Goal: Task Accomplishment & Management: Use online tool/utility

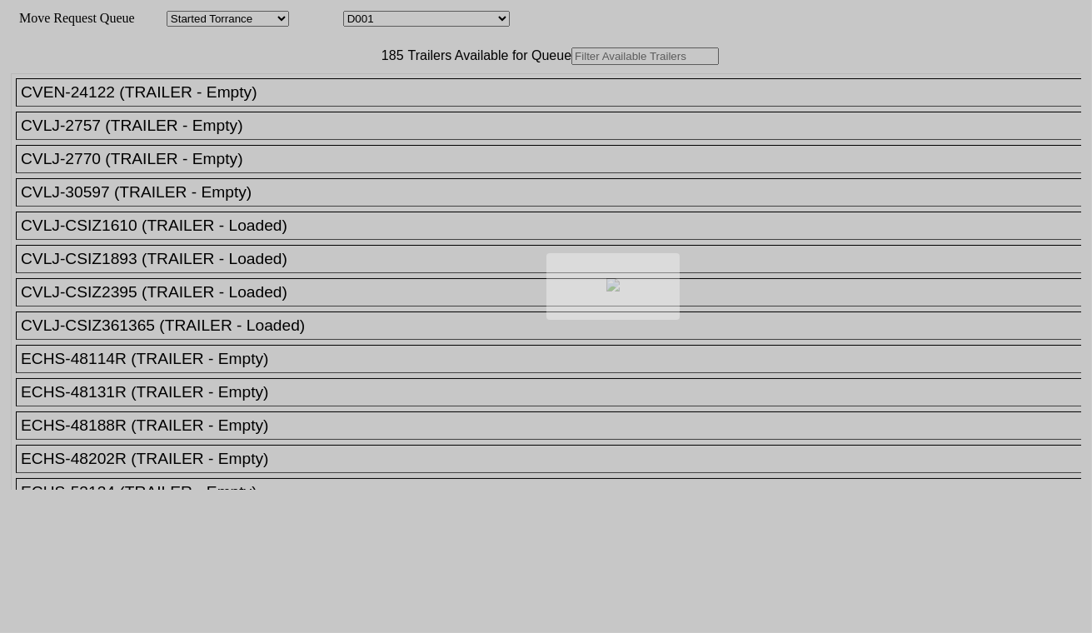
click at [393, 20] on body "Move Request Queue Area Started Torrance Lost Torrance Appt Torrance Bobtail B1…" at bounding box center [546, 281] width 1079 height 549
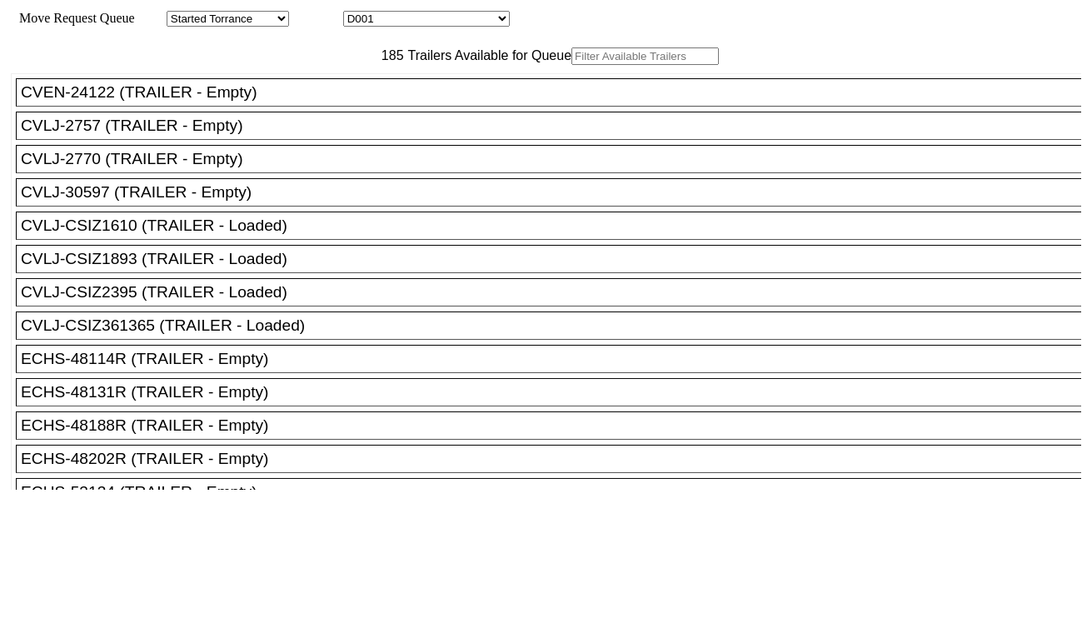
click at [405, 21] on select "D001 D002 D003 D004 D005 D006 D007 D008 D009 D010 D011 D012 D013 D014 D015 D016…" at bounding box center [426, 19] width 167 height 16
select select "3247"
click at [358, 13] on select "D001 D002 D003 D004 D005 D006 D007 D008 D009 D010 D011 D012 D013 D014 D015 D016…" at bounding box center [426, 19] width 167 height 16
click at [571, 65] on input "text" at bounding box center [644, 55] width 147 height 17
paste input "SEKU5621869"
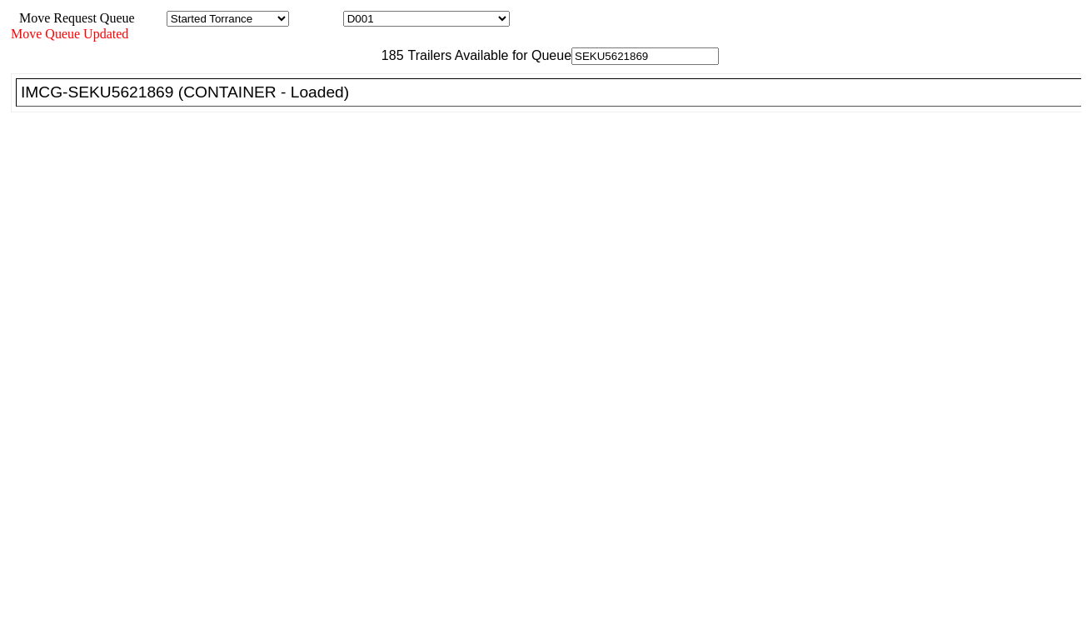
type input "SEKU5621869"
click at [306, 102] on div "IMCG-SEKU5621869 (CONTAINER - Loaded)" at bounding box center [556, 92] width 1070 height 18
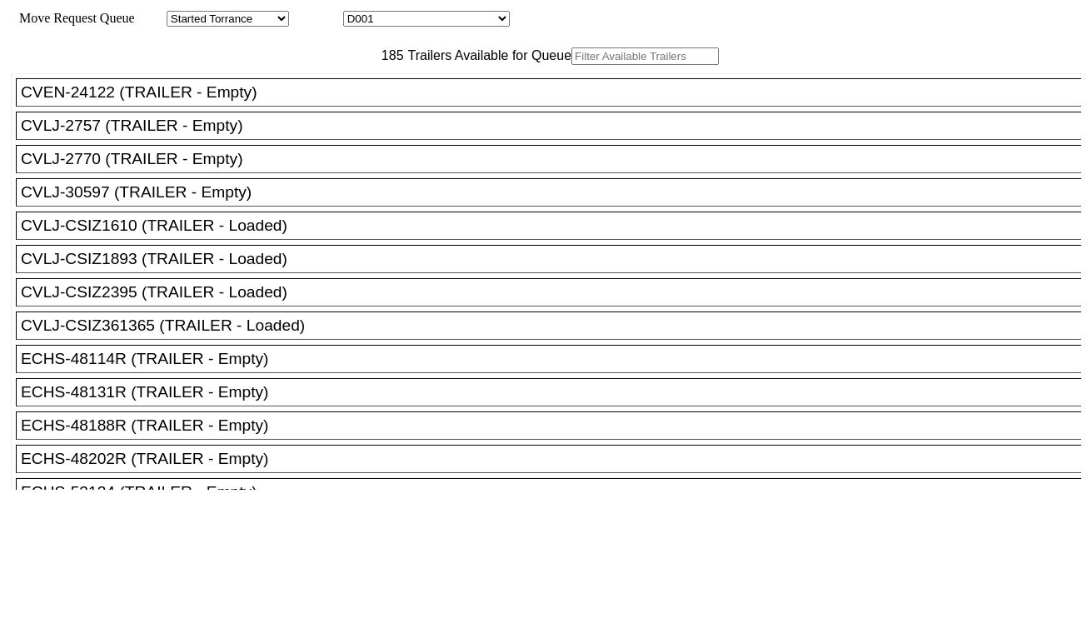
click at [465, 22] on select "D001 D002 D003 D004 D005 D006 D007 D008 D009 D010 D011 D012 D013 D014 D015 D016…" at bounding box center [426, 19] width 167 height 16
select select "3248"
click at [358, 13] on select "D001 D002 D003 D004 D005 D006 D007 D008 D009 D010 D011 D012 D013 D014 D015 D016…" at bounding box center [426, 19] width 167 height 16
click at [571, 65] on input "text" at bounding box center [644, 55] width 147 height 17
paste input "UETU2943540"
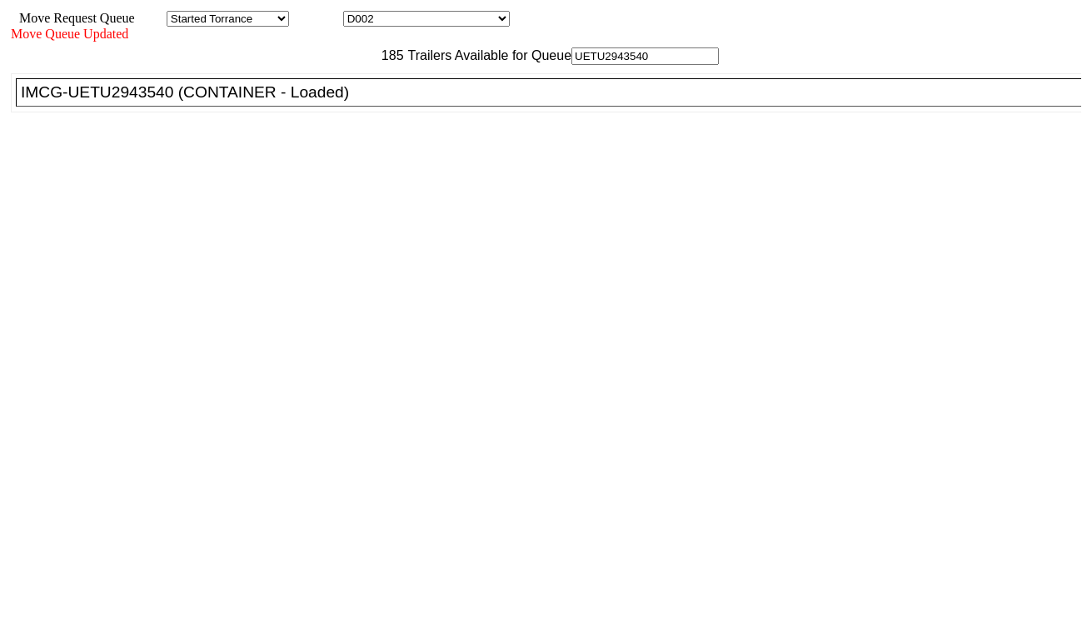
type input "UETU2943540"
click at [359, 102] on div "IMCG-UETU2943540 (CONTAINER - Loaded)" at bounding box center [556, 92] width 1070 height 18
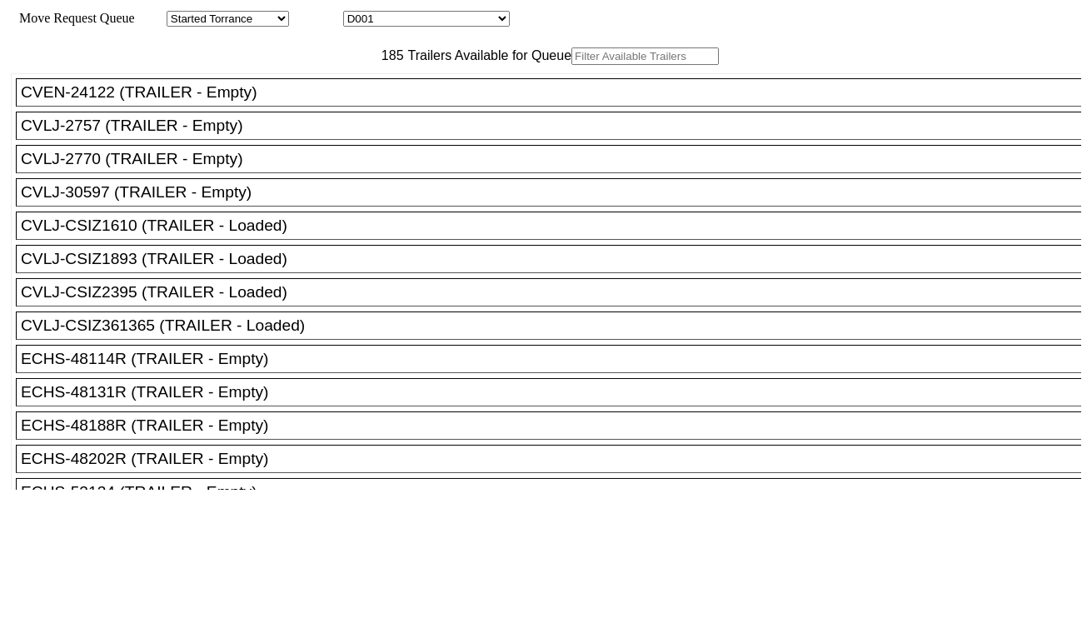
click at [479, 22] on select "D001 D002 D003 D004 D005 D006 D007 D008 D009 D010 D011 D012 D013 D014 D015 D016…" at bounding box center [426, 19] width 167 height 16
select select "3249"
click at [358, 13] on select "D001 D002 D003 D004 D005 D006 D007 D008 D009 D010 D011 D012 D013 D014 D015 D016…" at bounding box center [426, 19] width 167 height 16
click at [571, 65] on input "text" at bounding box center [644, 55] width 147 height 17
paste input "HMMU6315263"
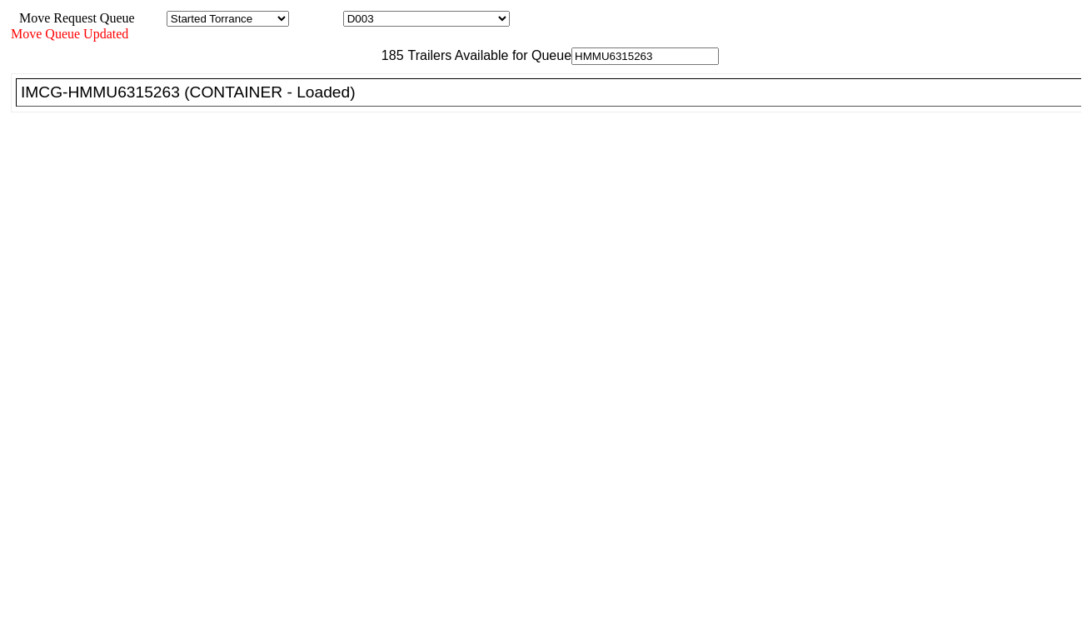
type input "HMMU6315263"
click at [356, 102] on div "IMCG-HMMU6315263 (CONTAINER - Loaded)" at bounding box center [556, 92] width 1070 height 18
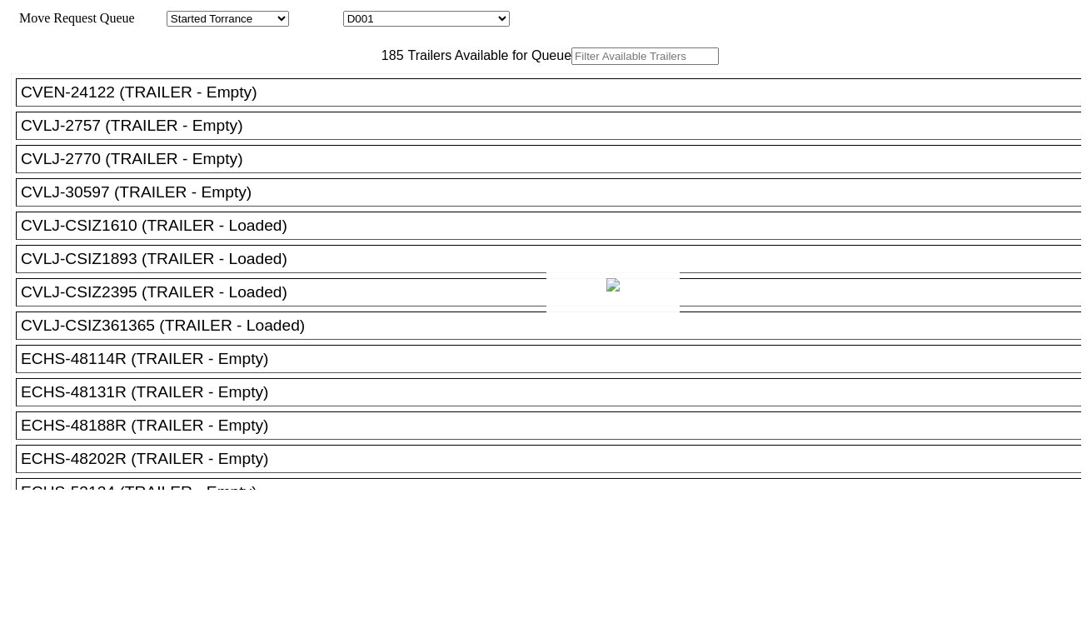
click at [446, 17] on div at bounding box center [546, 316] width 1092 height 633
click at [446, 25] on select "D001 D002 D003 D004 D005 D006 D007 D008 D009 D010 D011 D012 D013 D014 D015 D016…" at bounding box center [426, 19] width 167 height 16
select select "3250"
click at [358, 13] on select "D001 D002 D003 D004 D005 D006 D007 D008 D009 D010 D011 D012 D013 D014 D015 D016…" at bounding box center [426, 19] width 167 height 16
click at [571, 65] on input "text" at bounding box center [644, 55] width 147 height 17
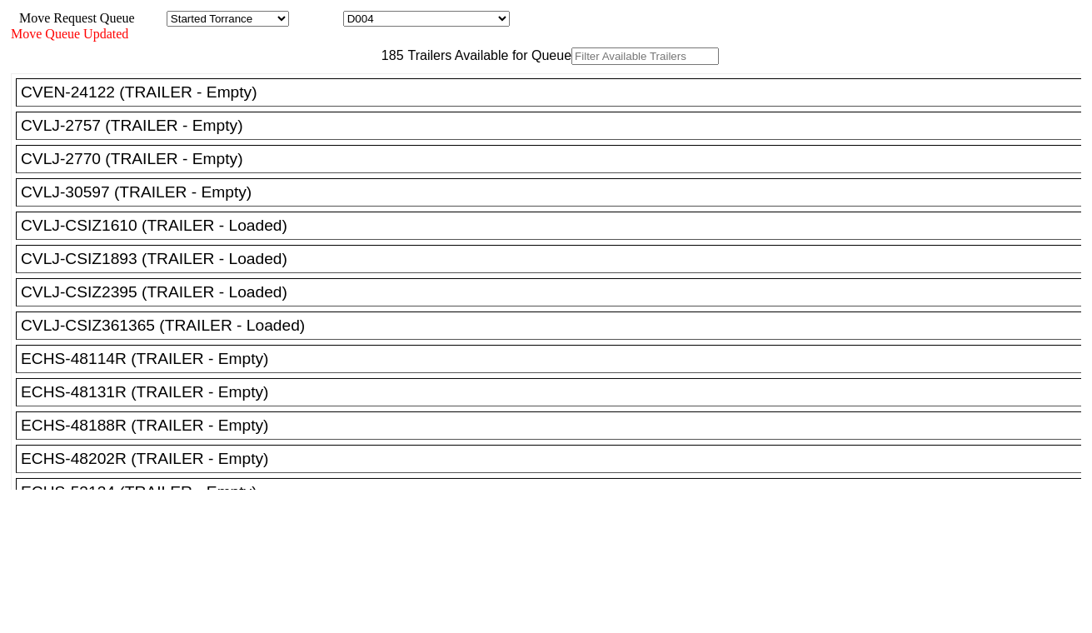
paste input "TCNU3089656"
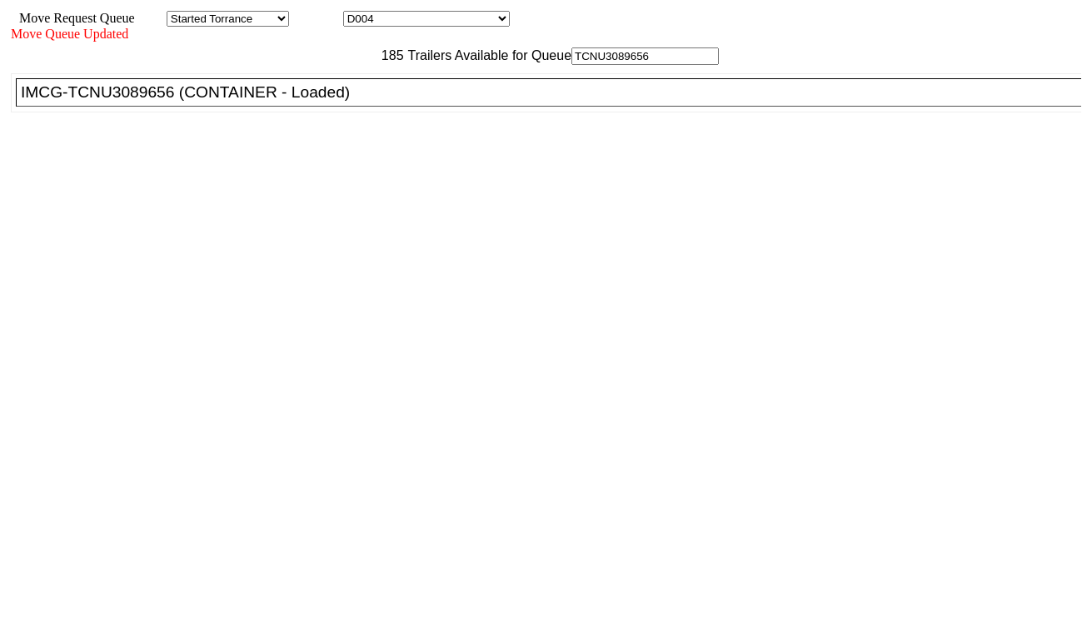
type input "TCNU3089656"
click at [348, 102] on div "IMCG-TCNU3089656 (CONTAINER - Loaded)" at bounding box center [556, 92] width 1070 height 18
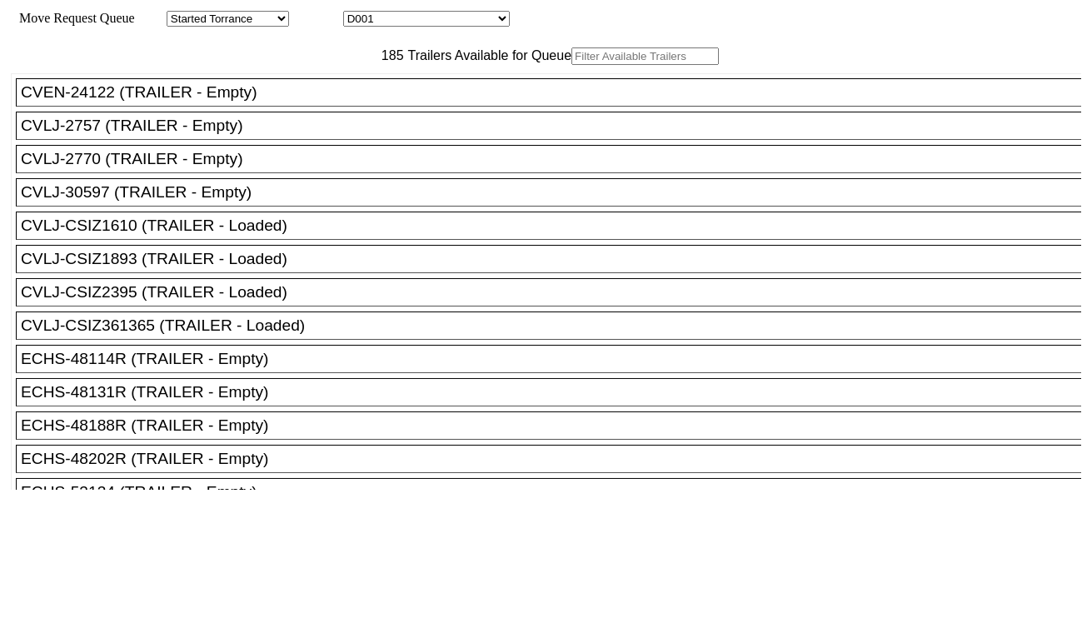
click at [571, 65] on input "text" at bounding box center [644, 55] width 147 height 17
paste input "MSBU5125451"
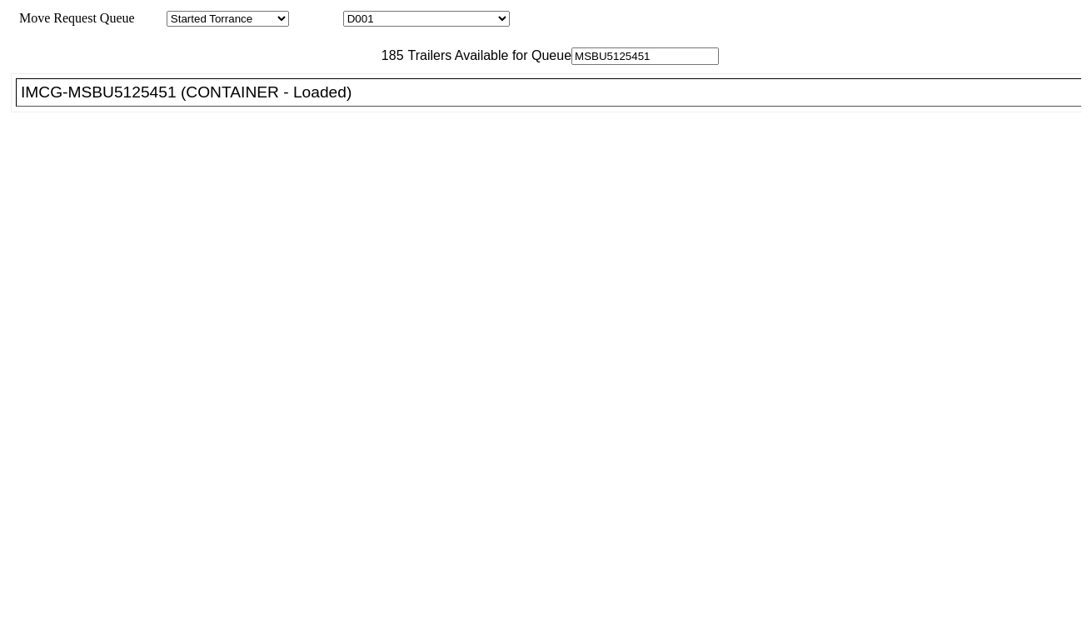
type input "MSBU5125451"
click at [341, 102] on div "IMCG-MSBU5125451 (CONTAINER - Loaded)" at bounding box center [556, 92] width 1070 height 18
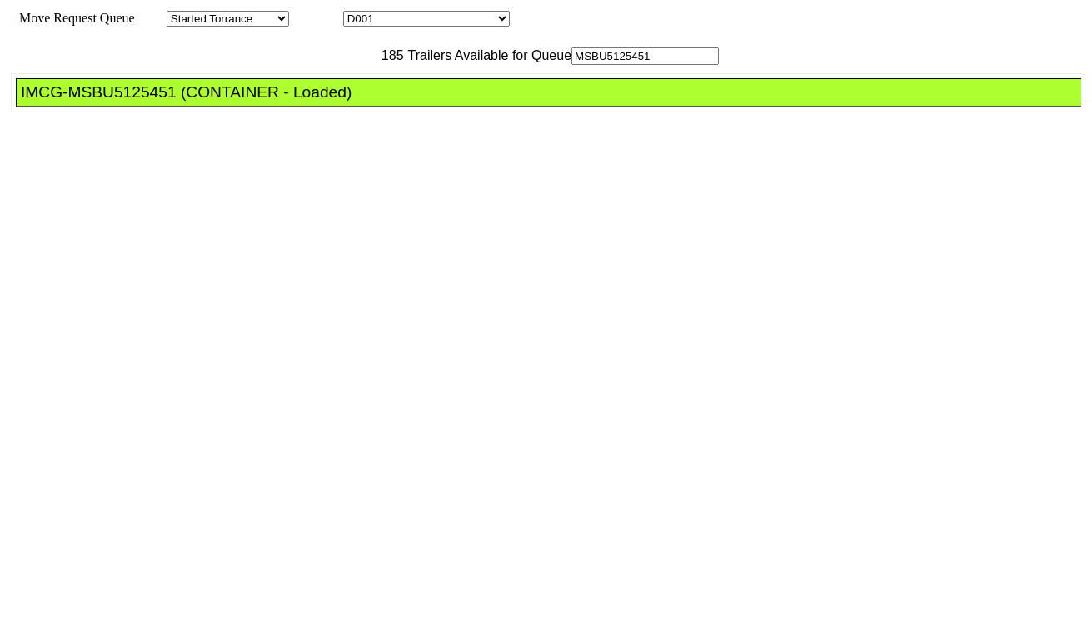
drag, startPoint x: 523, startPoint y: 218, endPoint x: 512, endPoint y: 221, distance: 11.1
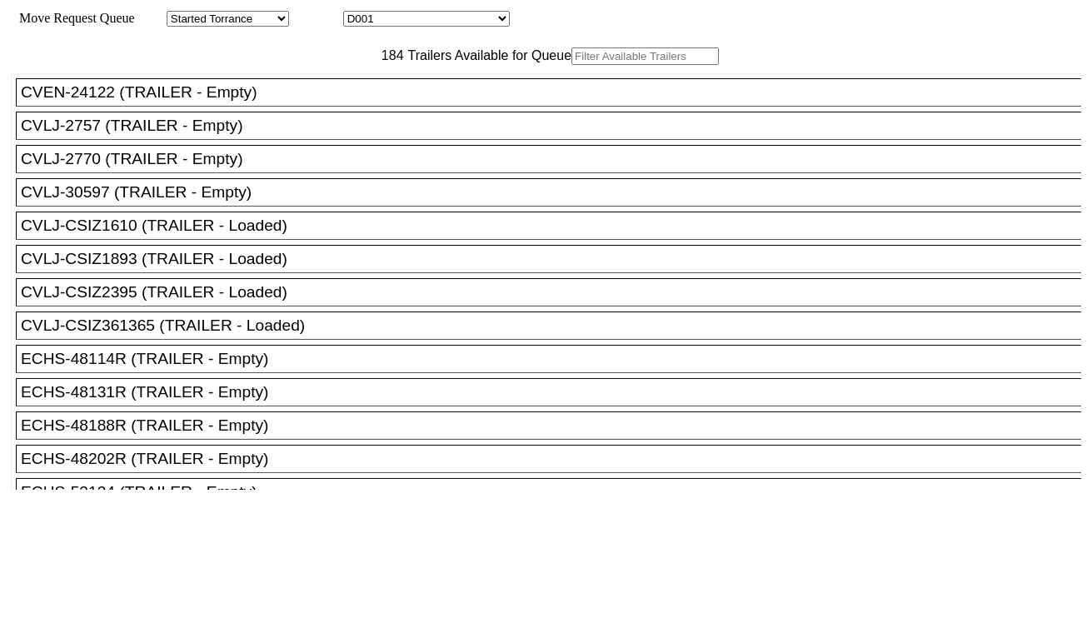
click at [411, 27] on select "D001 D002 D003 D004 D005 D006 D007 D008 D009 D010 D011 D012 D013 D014 D015 D016…" at bounding box center [426, 19] width 167 height 16
select select "3253"
click at [358, 13] on select "D001 D002 D003 D004 D005 D006 D007 D008 D009 D010 D011 D012 D013 D014 D015 D016…" at bounding box center [426, 19] width 167 height 16
click at [571, 65] on input "text" at bounding box center [644, 55] width 147 height 17
paste input "HAMU2475611"
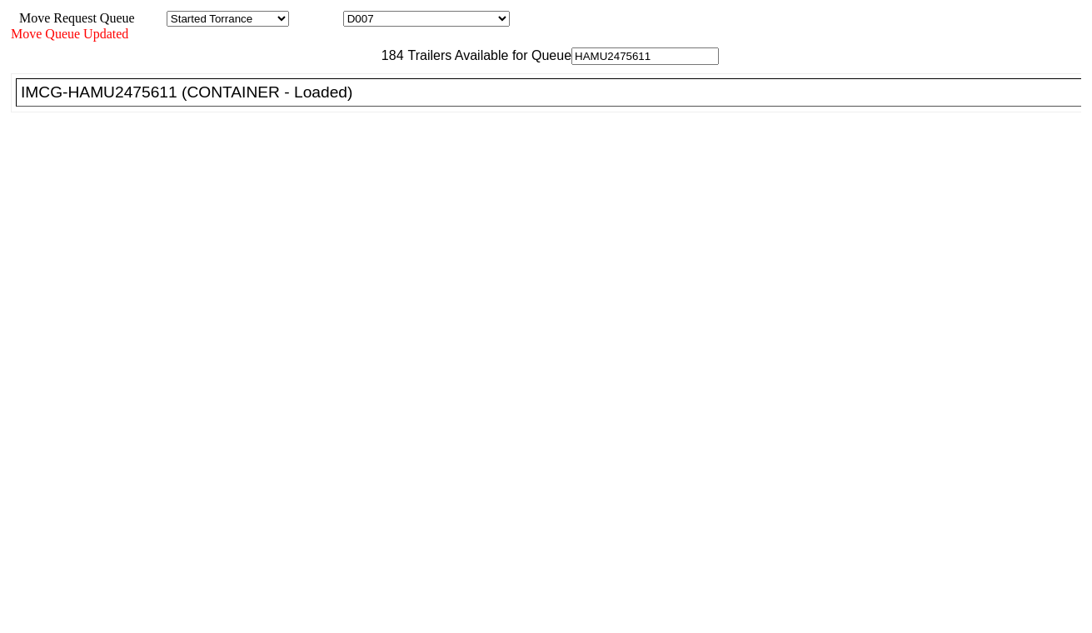
type input "HAMU2475611"
click at [346, 102] on div "IMCG-HAMU2475611 (CONTAINER - Loaded)" at bounding box center [556, 92] width 1070 height 18
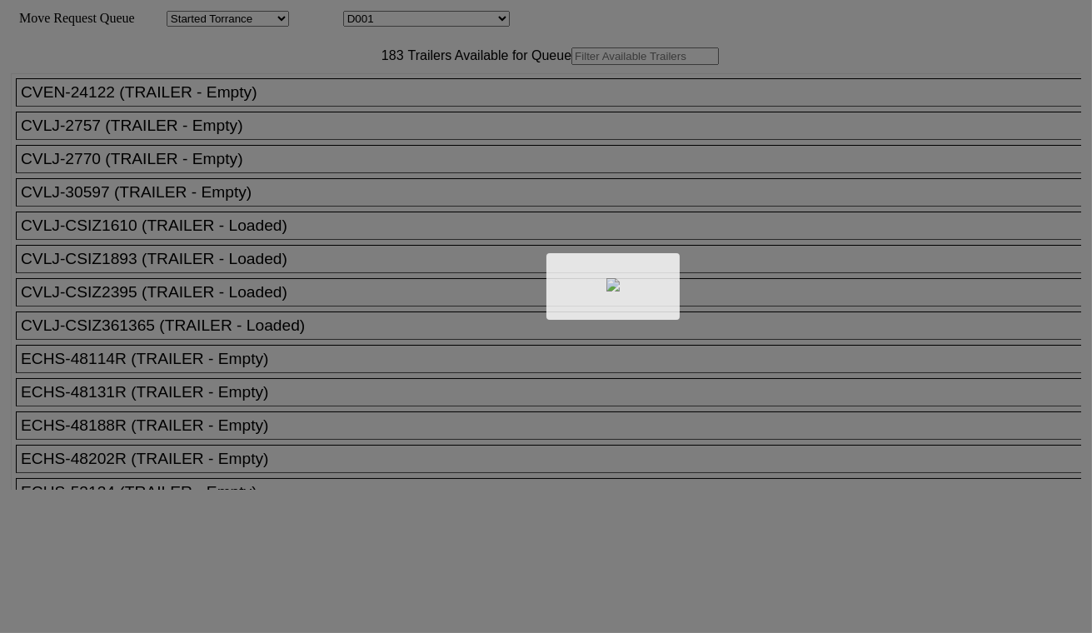
click at [426, 27] on div at bounding box center [546, 316] width 1092 height 633
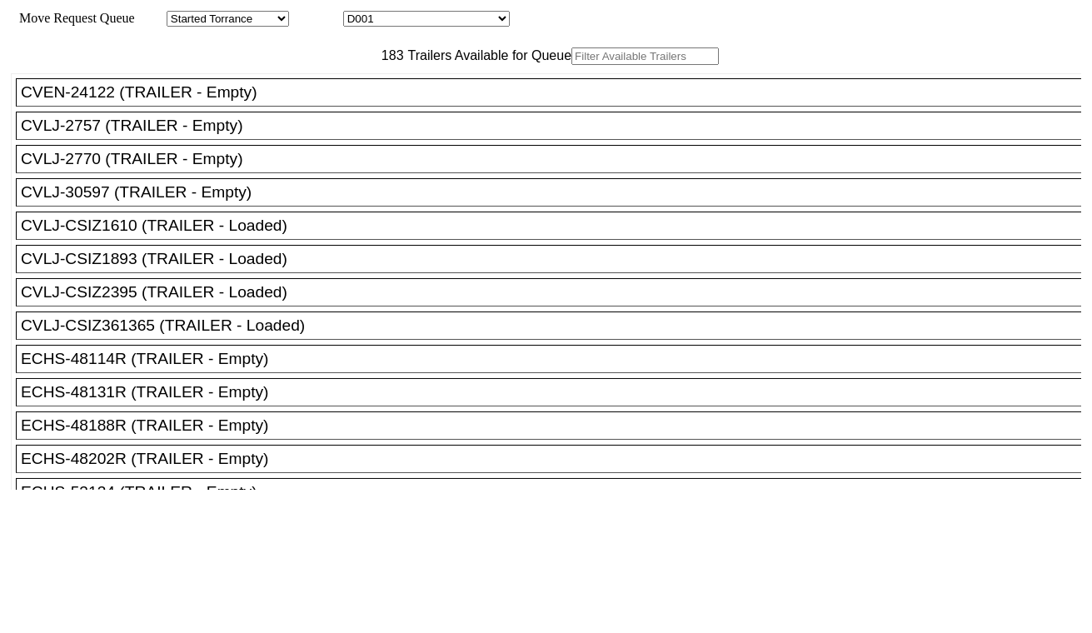
click at [426, 19] on select "D001 D002 D003 D004 D005 D006 D007 D008 D009 D010 D011 D012 D013 D014 D015 D016…" at bounding box center [426, 19] width 167 height 16
select select "3254"
click at [358, 13] on select "D001 D002 D003 D004 D005 D006 D007 D008 D009 D010 D011 D012 D013 D014 D015 D016…" at bounding box center [426, 19] width 167 height 16
click at [571, 65] on input "text" at bounding box center [644, 55] width 147 height 17
paste input "FXLU2283478"
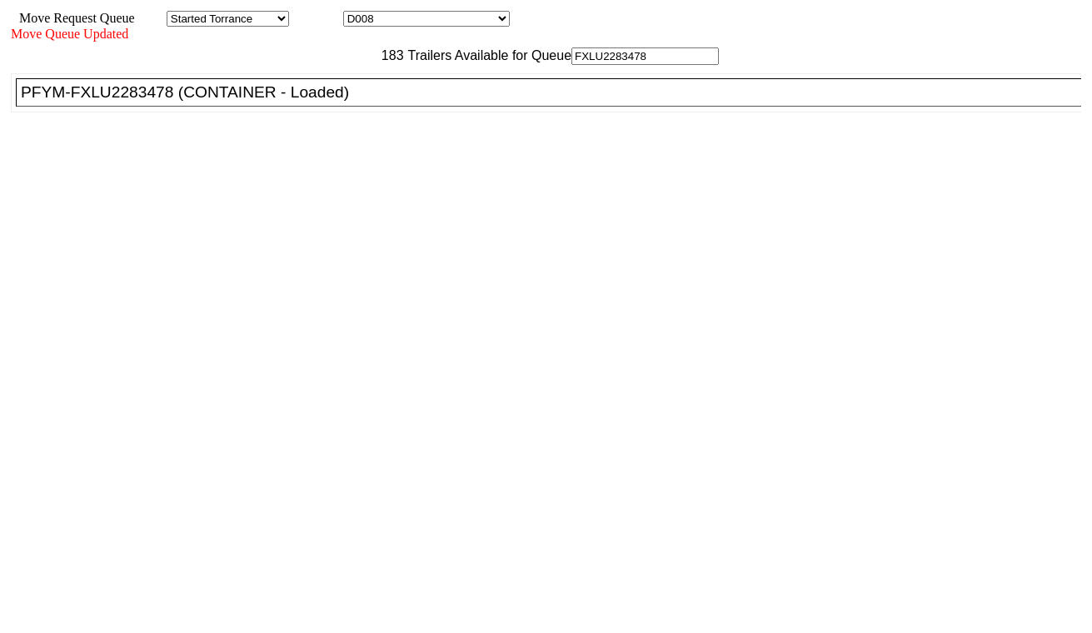
type input "FXLU2283478"
drag, startPoint x: 346, startPoint y: 137, endPoint x: 437, endPoint y: 187, distance: 104.4
click at [346, 102] on div "PFYM-FXLU2283478 (CONTAINER - Loaded)" at bounding box center [556, 92] width 1070 height 18
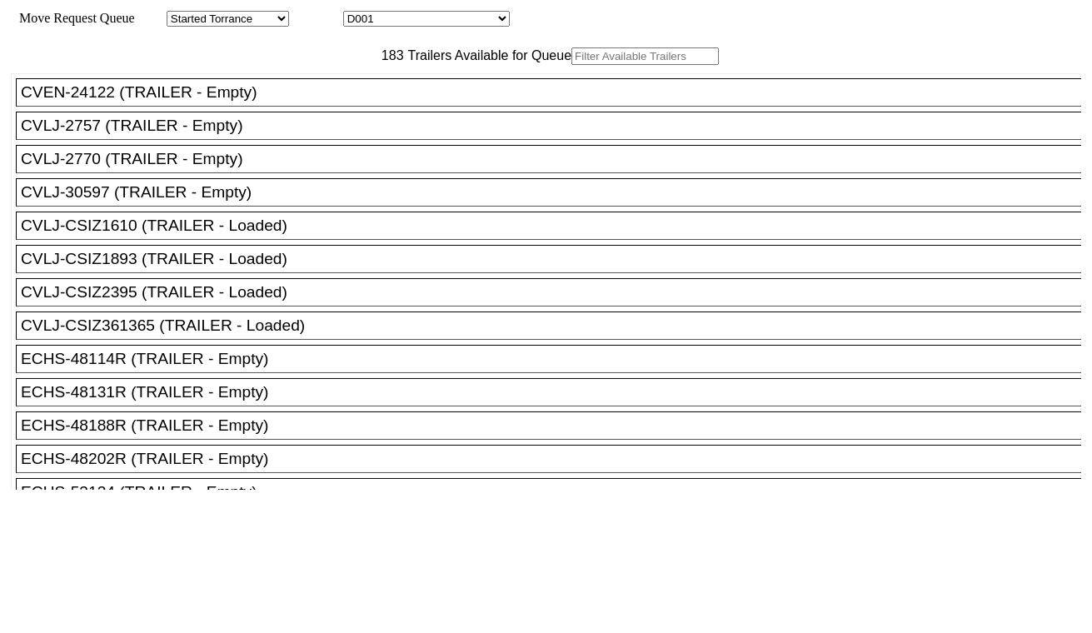
click at [456, 25] on select "D001 D002 D003 D004 D005 D006 D007 D008 D009 D010 D011 D012 D013 D014 D015 D016…" at bounding box center [426, 19] width 167 height 16
select select "3255"
click at [358, 13] on select "D001 D002 D003 D004 D005 D006 D007 D008 D009 D010 D011 D012 D013 D014 D015 D016…" at bounding box center [426, 19] width 167 height 16
click at [571, 65] on input "text" at bounding box center [644, 55] width 147 height 17
paste input "TXGU7324273"
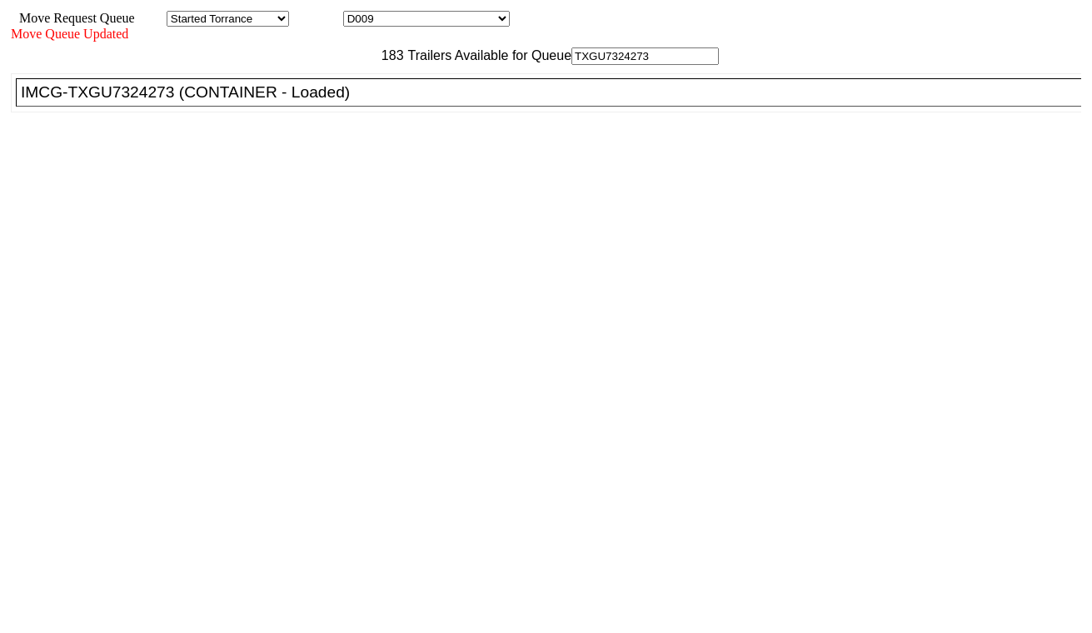
type input "TXGU7324273"
click at [341, 102] on div "IMCG-TXGU7324273 (CONTAINER - Loaded)" at bounding box center [556, 92] width 1070 height 18
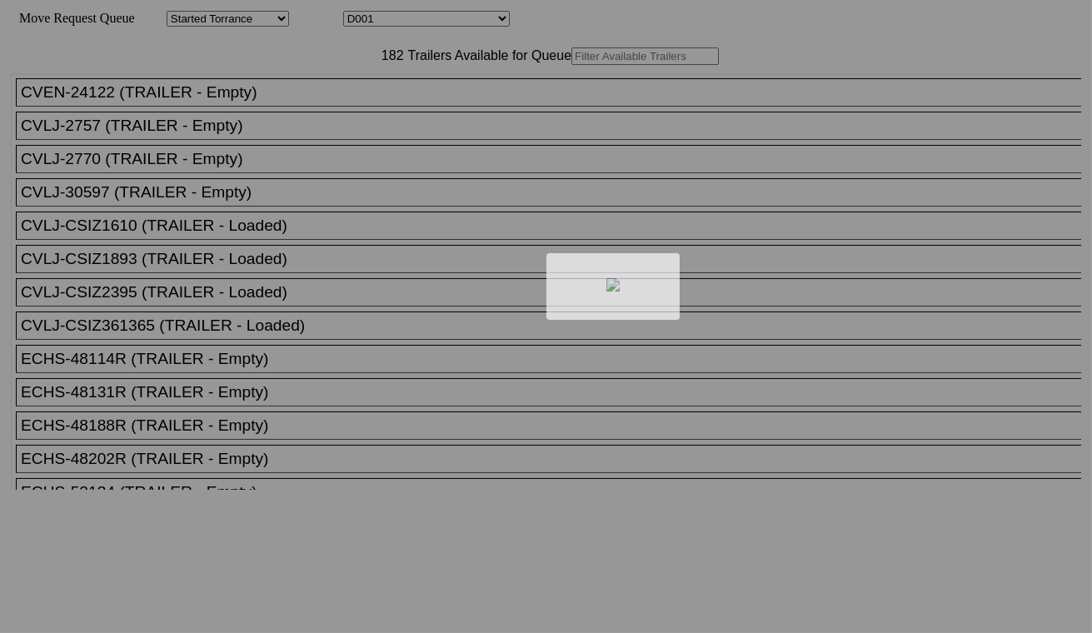
drag, startPoint x: 427, startPoint y: 45, endPoint x: 416, endPoint y: 23, distance: 24.2
click at [417, 23] on div at bounding box center [546, 316] width 1092 height 633
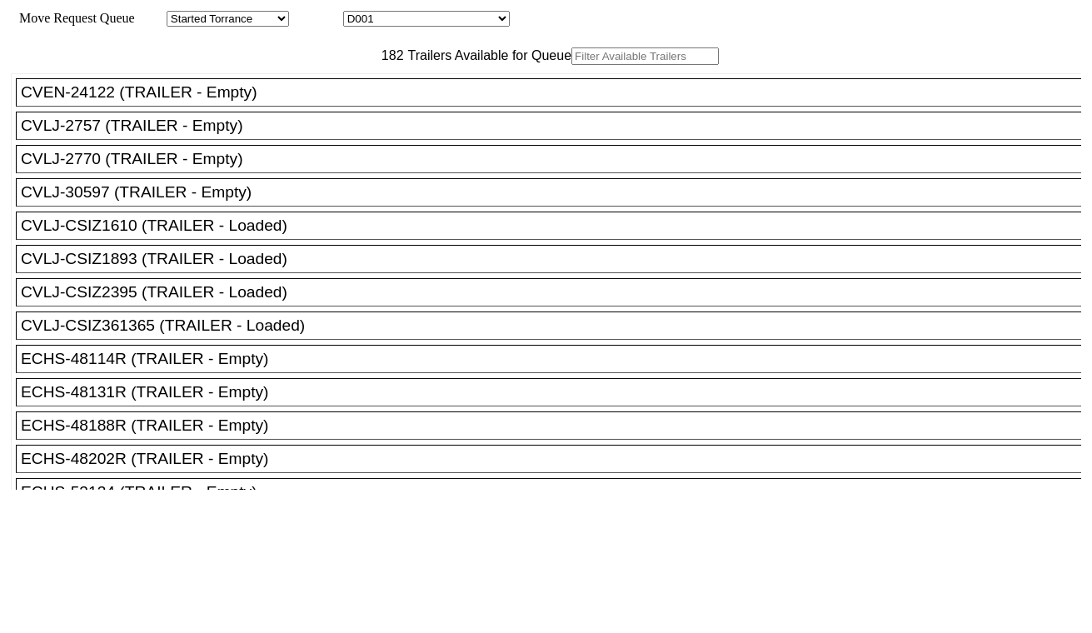
click at [420, 22] on select "D001 D002 D003 D004 D005 D006 D007 D008 D009 D010 D011 D012 D013 D014 D015 D016…" at bounding box center [426, 19] width 167 height 16
select select "3256"
click at [358, 13] on select "D001 D002 D003 D004 D005 D006 D007 D008 D009 D010 D011 D012 D013 D014 D015 D016…" at bounding box center [426, 19] width 167 height 16
click at [571, 65] on input "text" at bounding box center [644, 55] width 147 height 17
paste input "CAAU7827936"
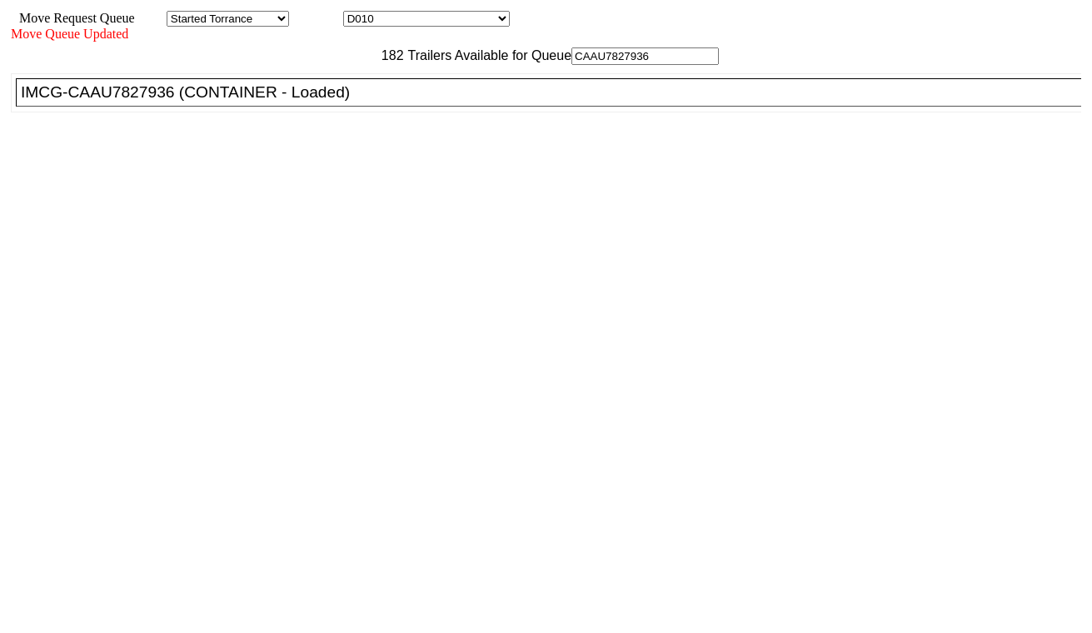
type input "CAAU7827936"
click at [345, 102] on div "IMCG-CAAU7827936 (CONTAINER - Loaded)" at bounding box center [556, 92] width 1070 height 18
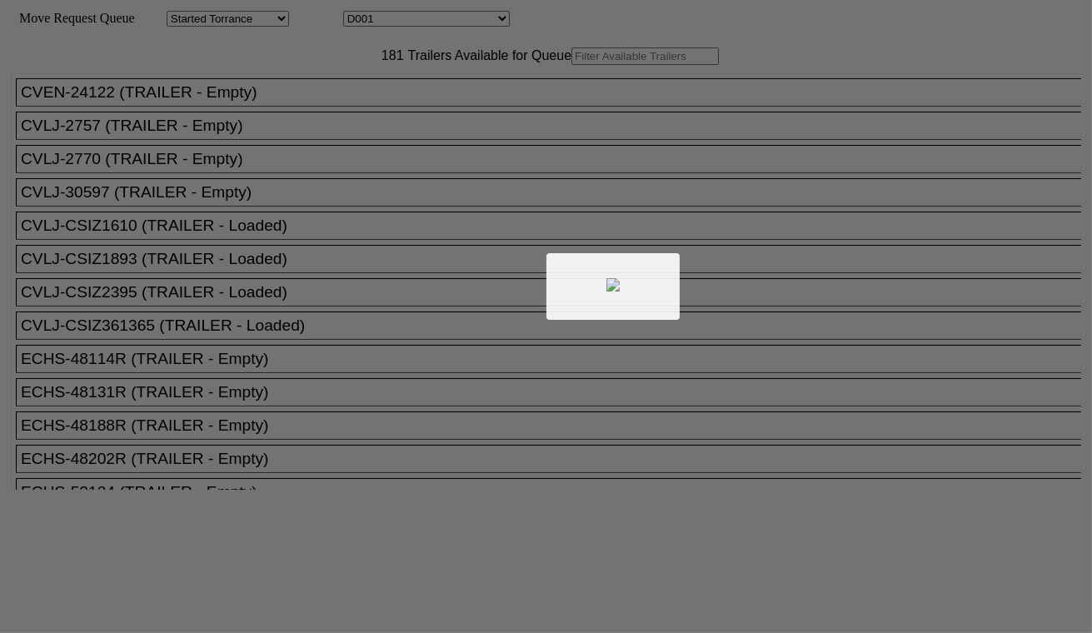
click at [437, 19] on div at bounding box center [546, 316] width 1092 height 633
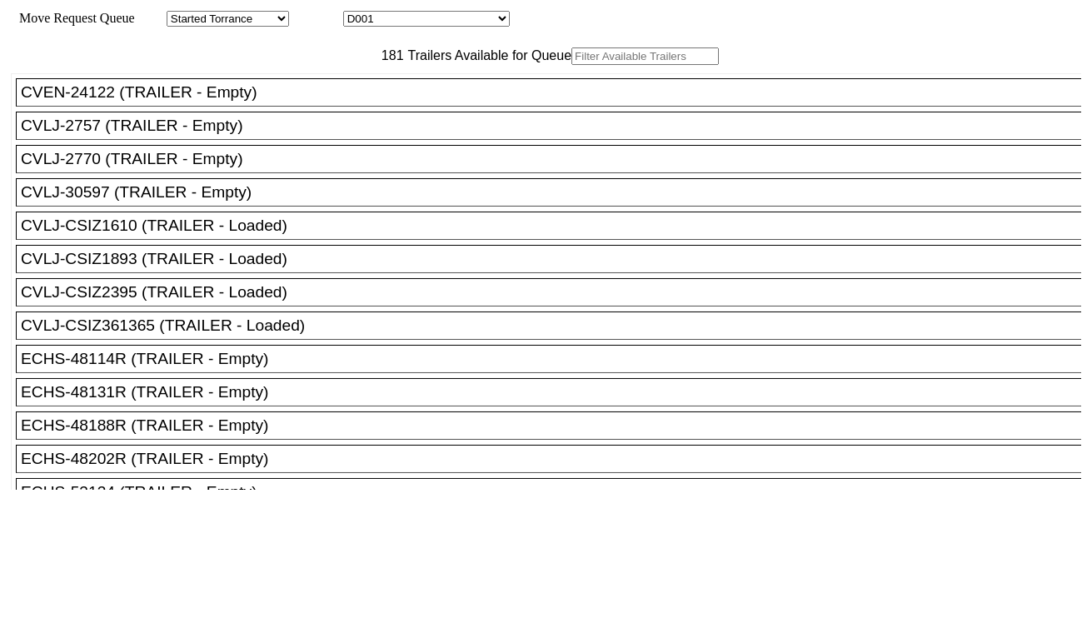
click at [436, 22] on select "D001 D002 D003 D004 D005 D006 D007 D008 D009 D010 D011 D012 D013 D014 D015 D016…" at bounding box center [426, 19] width 167 height 16
select select "3257"
click at [358, 13] on select "D001 D002 D003 D004 D005 D006 D007 D008 D009 D010 D011 D012 D013 D014 D015 D016…" at bounding box center [426, 19] width 167 height 16
click at [571, 65] on input "text" at bounding box center [644, 55] width 147 height 17
paste input "CAAU8382608"
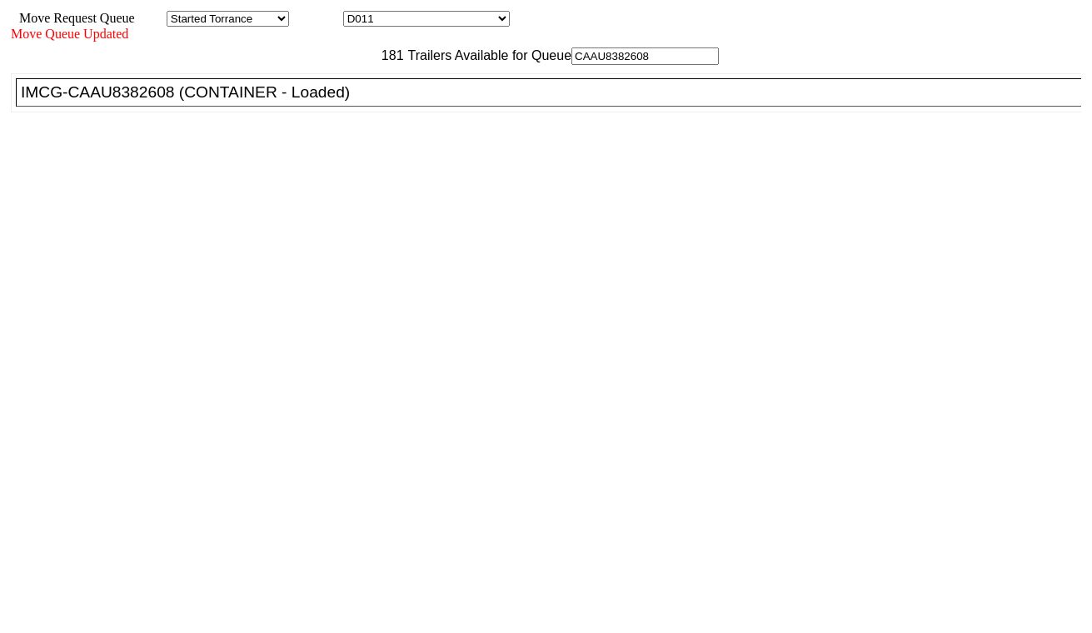
type input "CAAU8382608"
click at [364, 102] on div "IMCG-CAAU8382608 (CONTAINER - Loaded)" at bounding box center [556, 92] width 1070 height 18
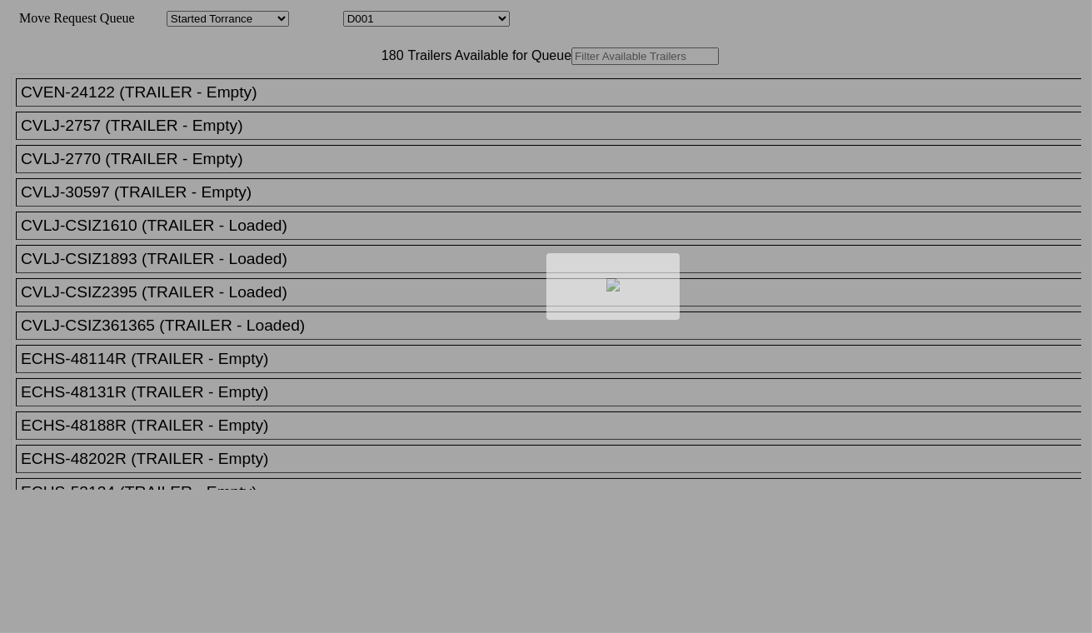
click at [471, 22] on div at bounding box center [546, 316] width 1092 height 633
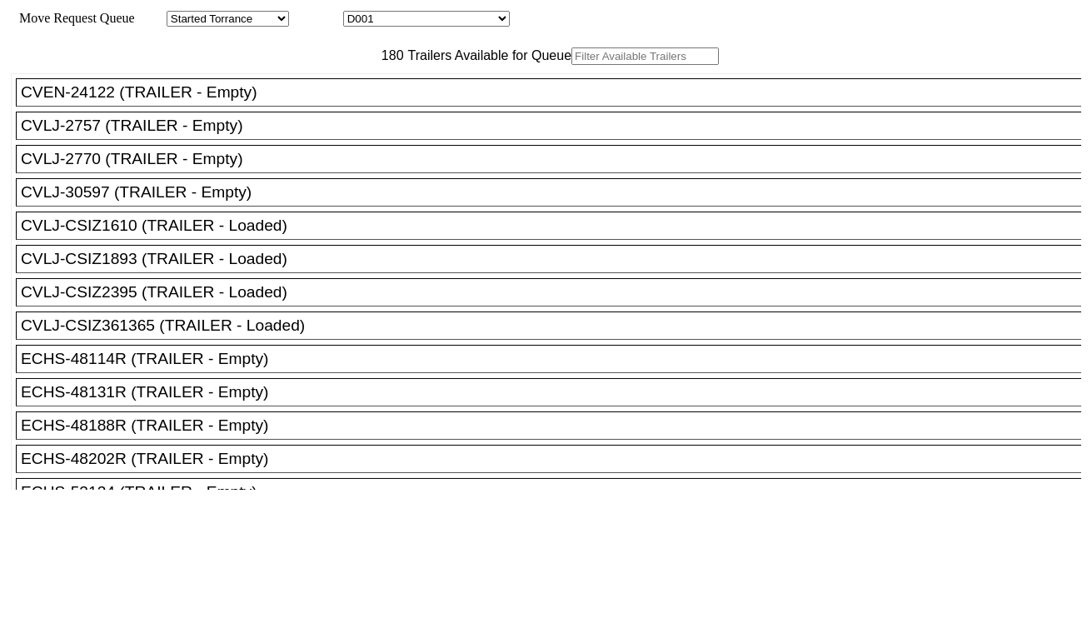
click at [473, 22] on select "D001 D002 D003 D004 D005 D006 D007 D008 D009 D010 D011 D012 D013 D014 D015 D016…" at bounding box center [426, 19] width 167 height 16
select select "3258"
click at [358, 13] on select "D001 D002 D003 D004 D005 D006 D007 D008 D009 D010 D011 D012 D013 D014 D015 D016…" at bounding box center [426, 19] width 167 height 16
click at [571, 65] on input "text" at bounding box center [644, 55] width 147 height 17
paste input "TCNU5809040"
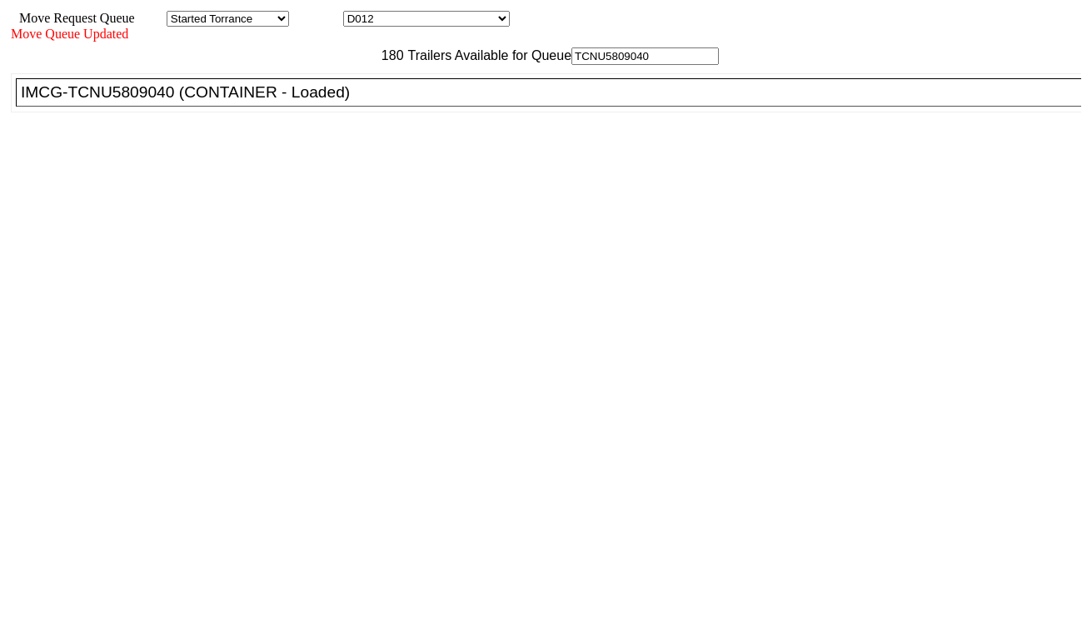
type input "TCNU5809040"
drag, startPoint x: 351, startPoint y: 142, endPoint x: 390, endPoint y: 168, distance: 47.4
click at [351, 102] on div "IMCG-TCNU5809040 (CONTAINER - Loaded)" at bounding box center [556, 92] width 1070 height 18
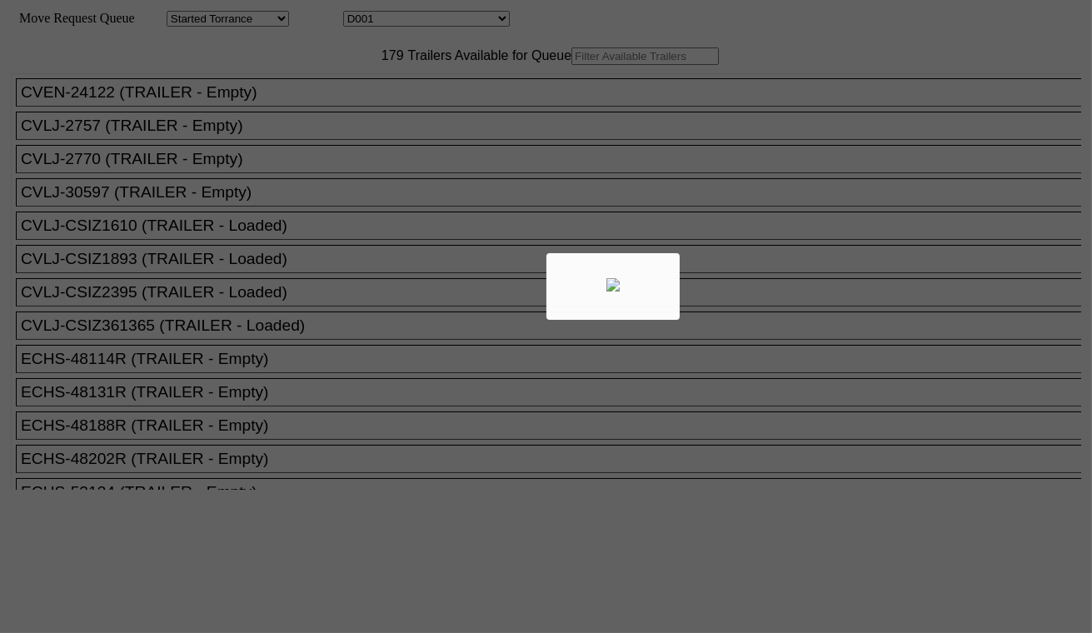
click at [416, 21] on div at bounding box center [546, 316] width 1092 height 633
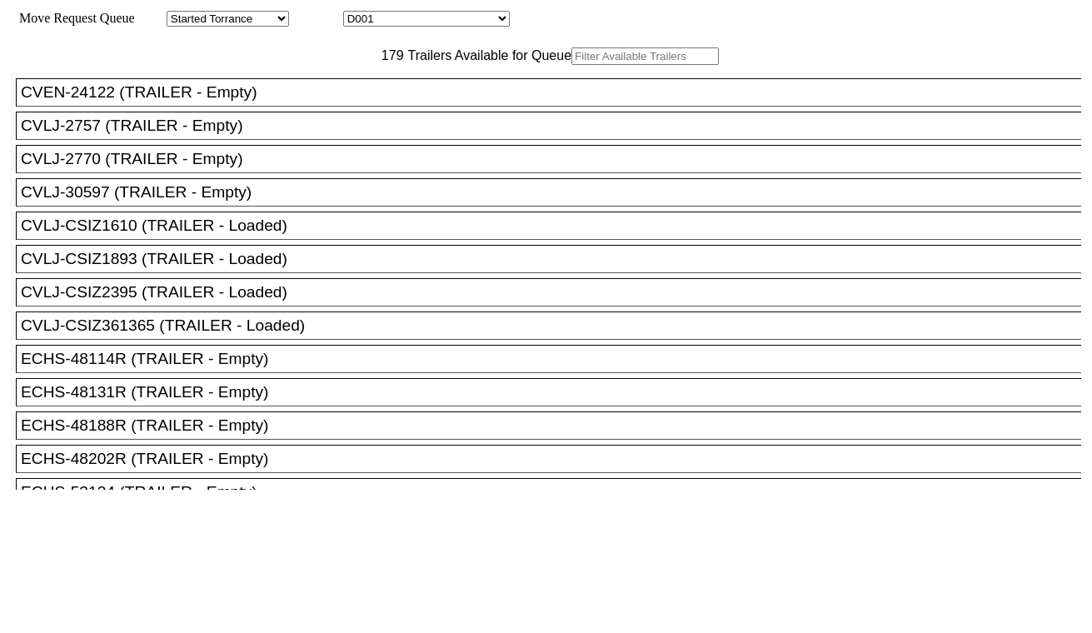
click at [419, 21] on select "D001 D002 D003 D004 D005 D006 D007 D008 D009 D010 D011 D012 D013 D014 D015 D016…" at bounding box center [426, 19] width 167 height 16
select select "3259"
click at [358, 13] on select "D001 D002 D003 D004 D005 D006 D007 D008 D009 D010 D011 D012 D013 D014 D015 D016…" at bounding box center [426, 19] width 167 height 16
click at [571, 65] on input "text" at bounding box center [644, 55] width 147 height 17
paste input "MRSU5120089"
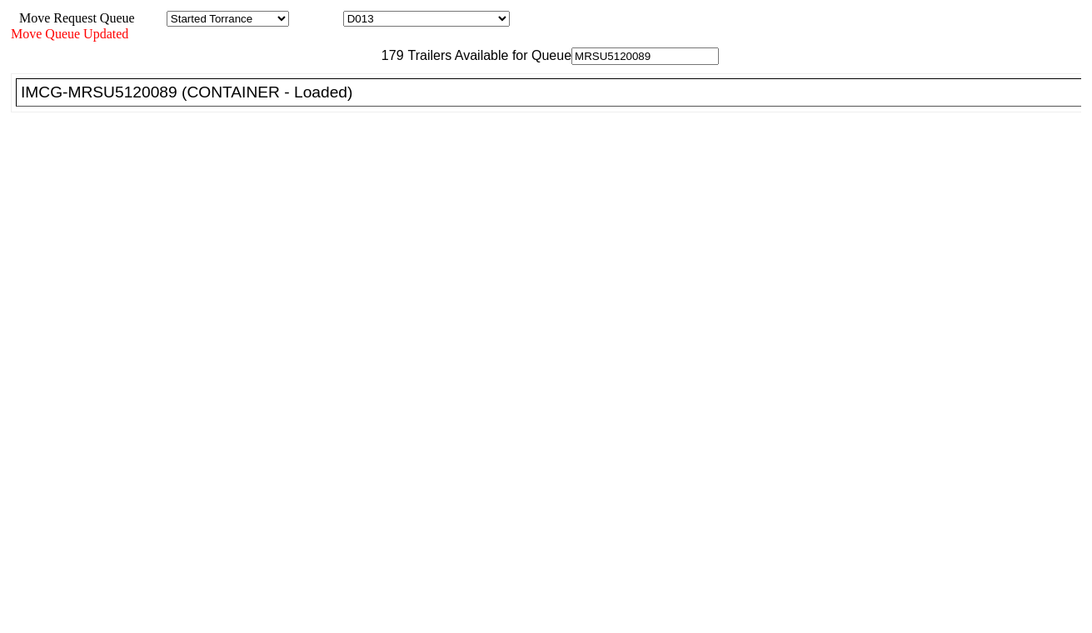
type input "MRSU5120089"
click at [356, 102] on div "IMCG-MRSU5120089 (CONTAINER - Loaded)" at bounding box center [556, 92] width 1070 height 18
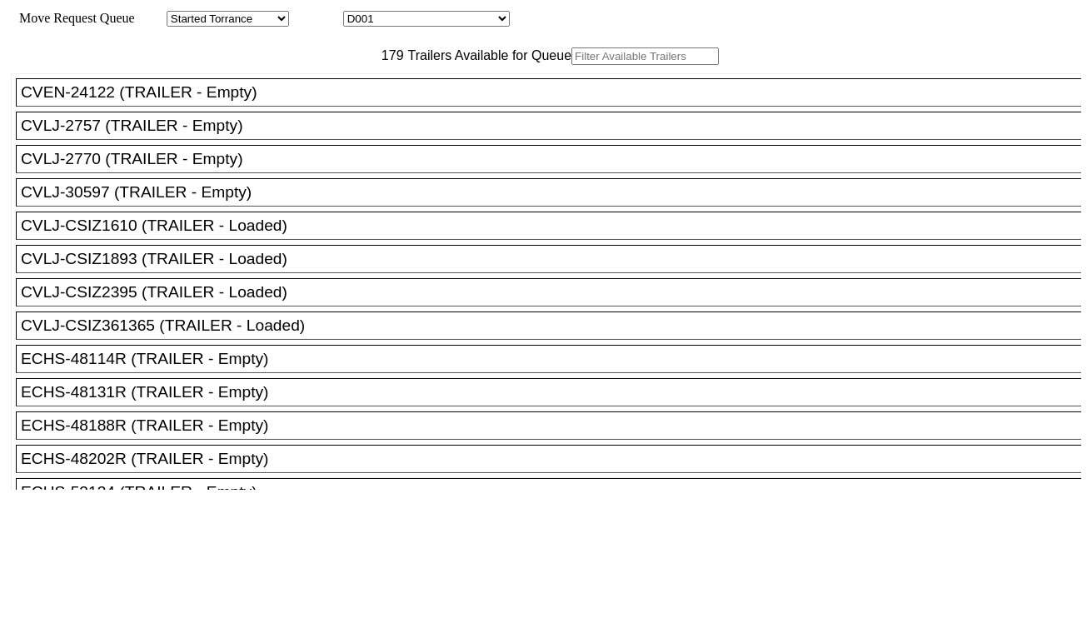
click at [423, 21] on select "D001 D002 D003 D004 D005 D006 D007 D008 D009 D010 D011 D012 D013 D014 D015 D016…" at bounding box center [426, 19] width 167 height 16
select select "3260"
click at [358, 13] on select "D001 D002 D003 D004 D005 D006 D007 D008 D009 D010 D011 D012 D013 D014 D015 D016…" at bounding box center [426, 19] width 167 height 16
click at [571, 65] on input "text" at bounding box center [644, 55] width 147 height 17
paste input "TIIU5585870"
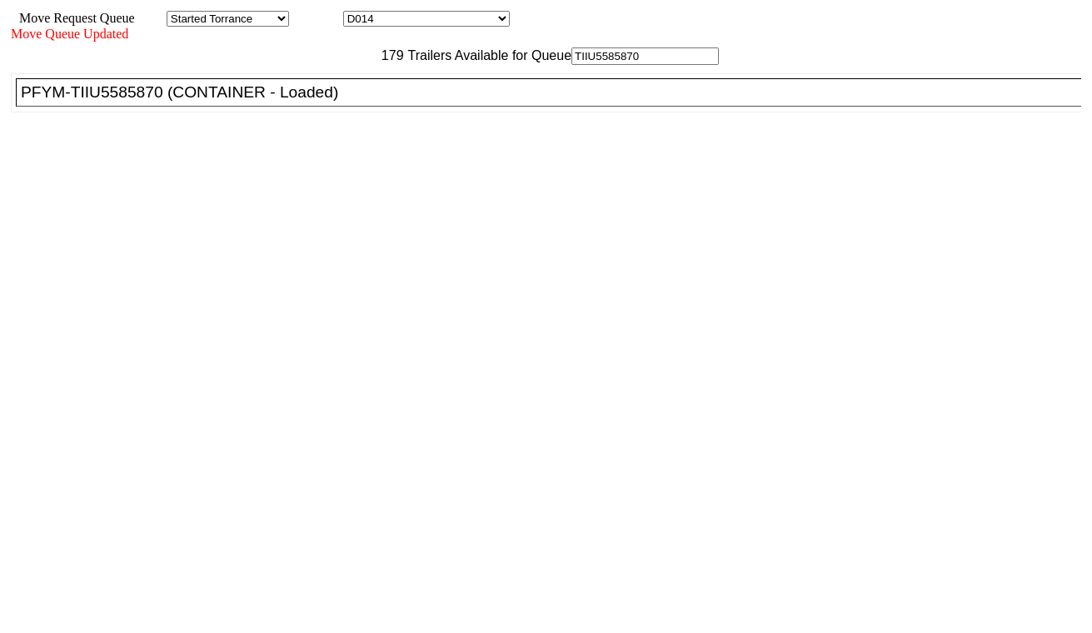
type input "TIIU5585870"
click at [352, 102] on div "PFYM-TIIU5585870 (CONTAINER - Loaded)" at bounding box center [556, 92] width 1070 height 18
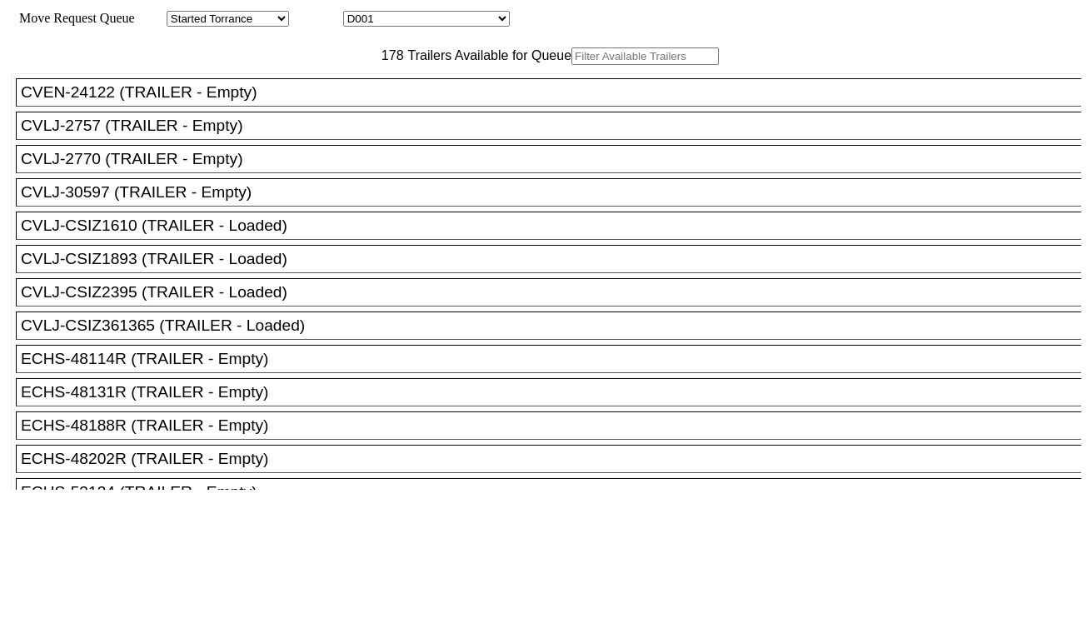
click at [392, 23] on select "D001 D002 D003 D004 D005 D006 D007 D008 D009 D010 D011 D012 D013 D014 D015 D016…" at bounding box center [426, 19] width 167 height 16
select select "3261"
click at [358, 13] on select "D001 D002 D003 D004 D005 D006 D007 D008 D009 D010 D011 D012 D013 D014 D015 D016…" at bounding box center [426, 19] width 167 height 16
click at [571, 65] on input "text" at bounding box center [644, 55] width 147 height 17
paste input "TCKU6355924"
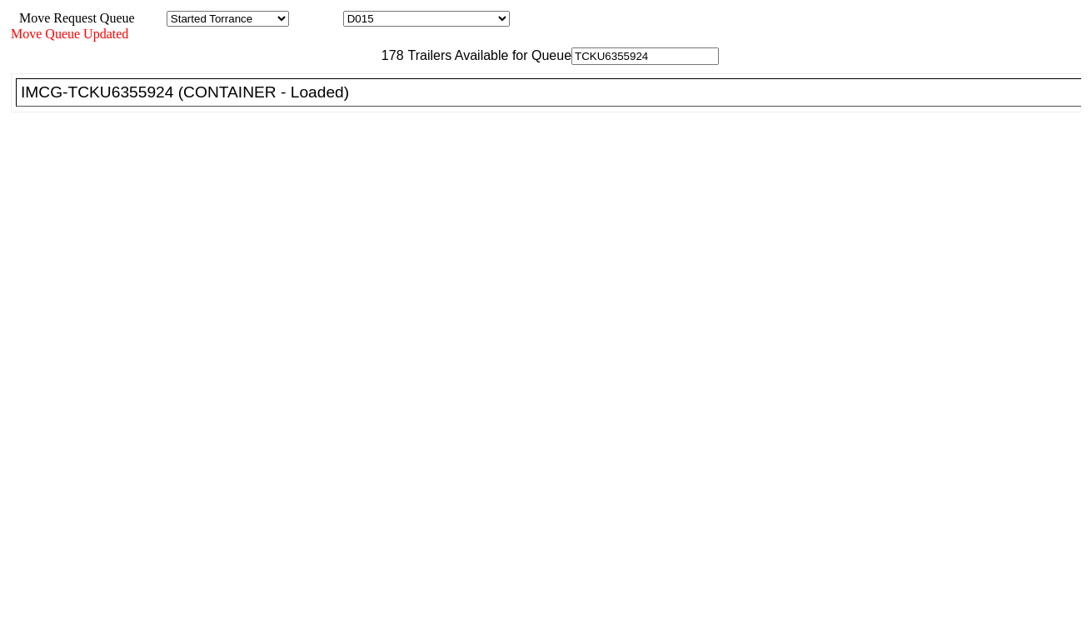
type input "TCKU6355924"
click at [348, 102] on div "IMCG-TCKU6355924 (CONTAINER - Loaded)" at bounding box center [556, 92] width 1070 height 18
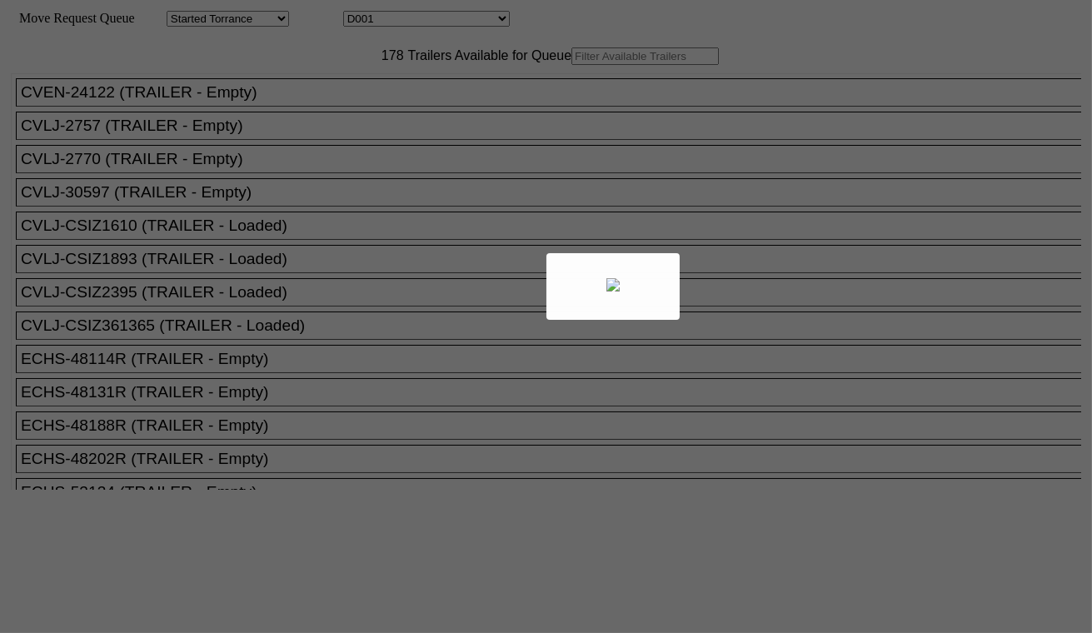
click at [420, 21] on body "Move Request Queue Area Started Torrance Lost Torrance Appt Torrance Bobtail B1…" at bounding box center [546, 281] width 1079 height 549
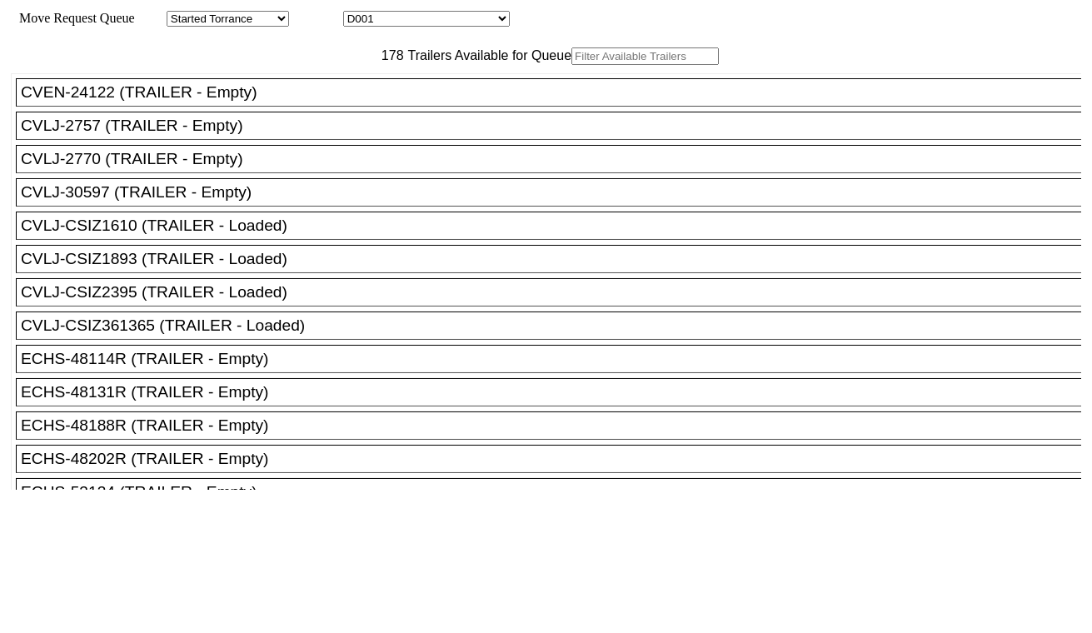
click at [422, 22] on select "D001 D002 D003 D004 D005 D006 D007 D008 D009 D010 D011 D012 D013 D014 D015 D016…" at bounding box center [426, 19] width 167 height 16
select select "3262"
click at [358, 13] on select "D001 D002 D003 D004 D005 D006 D007 D008 D009 D010 D011 D012 D013 D014 D015 D016…" at bounding box center [426, 19] width 167 height 16
click at [571, 65] on input "text" at bounding box center [644, 55] width 147 height 17
paste input "TRHU5022059"
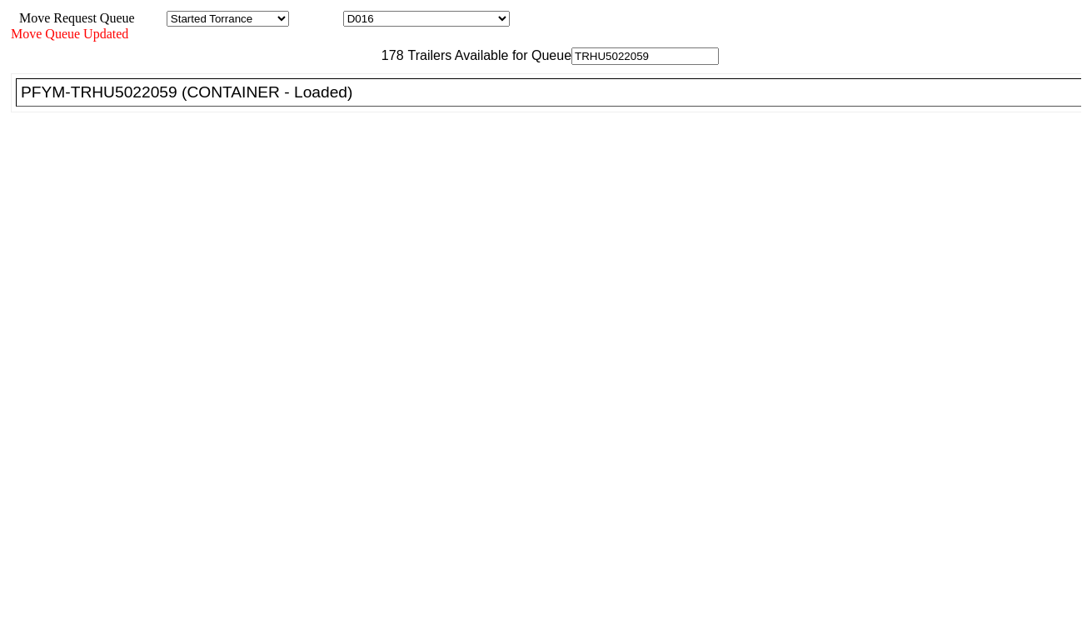
type input "TRHU5022059"
click at [347, 102] on div "PFYM-TRHU5022059 (CONTAINER - Loaded)" at bounding box center [556, 92] width 1070 height 18
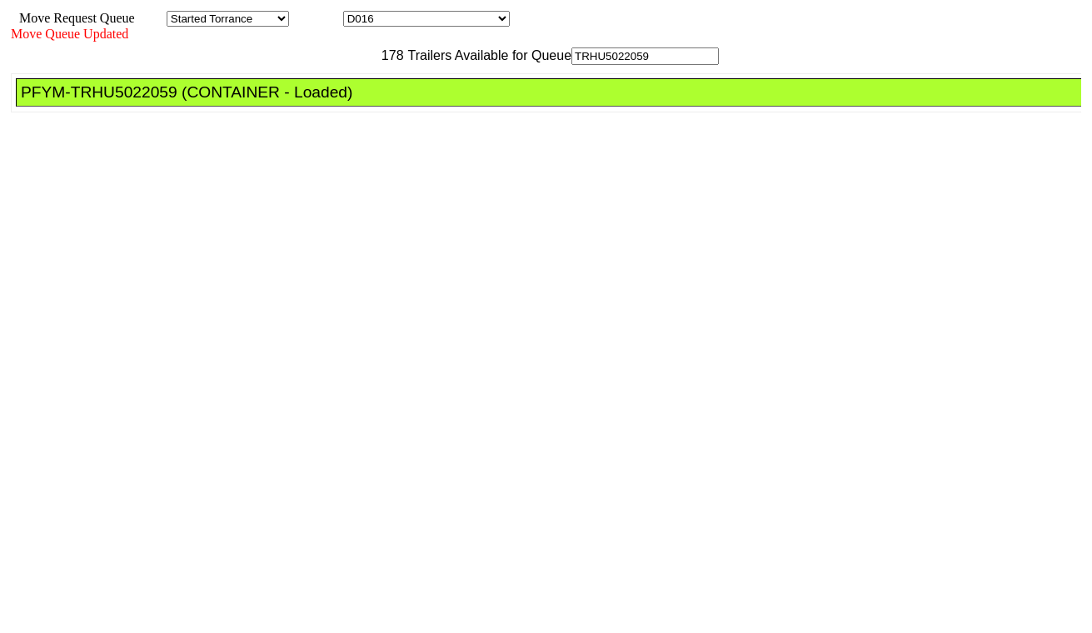
drag, startPoint x: 486, startPoint y: 204, endPoint x: 489, endPoint y: 212, distance: 9.0
